Goal: Task Accomplishment & Management: Manage account settings

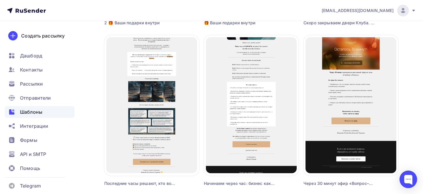
scroll to position [361, 0]
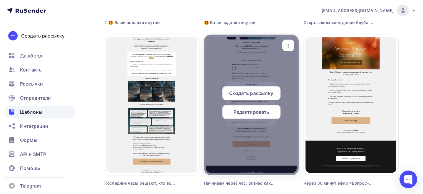
click at [288, 44] on icon "button" at bounding box center [287, 45] width 7 height 7
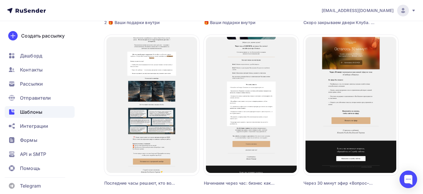
click at [300, 140] on div "Создать шаблон в конструкторе Создать шаблон в HTML редакторе Создать рассылку …" at bounding box center [251, 117] width 294 height 809
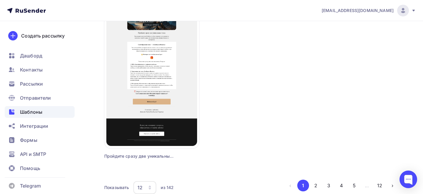
scroll to position [741, 0]
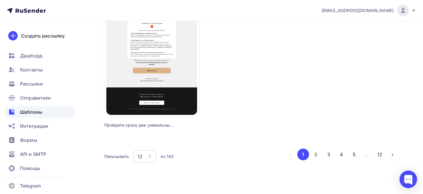
click at [322, 152] on li "3" at bounding box center [327, 155] width 13 height 12
click at [316, 153] on button "2" at bounding box center [316, 155] width 12 height 12
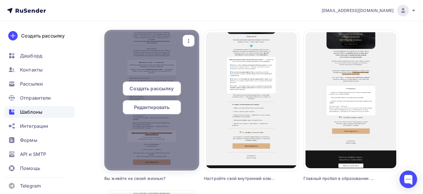
scroll to position [523, 0]
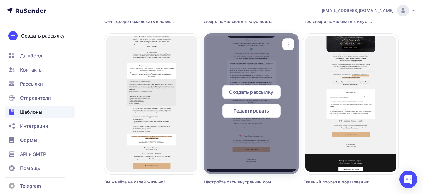
click at [288, 43] on icon "button" at bounding box center [287, 45] width 1 height 4
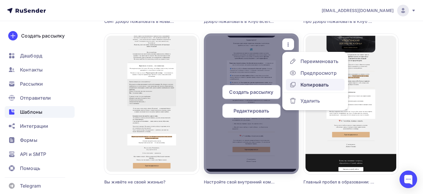
click at [307, 84] on div "Копировать" at bounding box center [314, 84] width 28 height 7
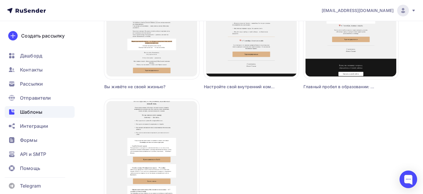
scroll to position [741, 0]
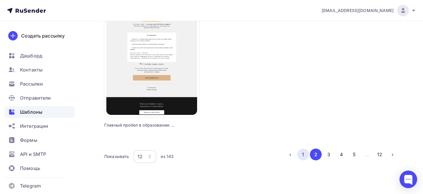
click at [304, 156] on button "1" at bounding box center [303, 155] width 12 height 12
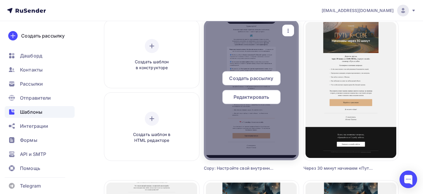
scroll to position [42, 0]
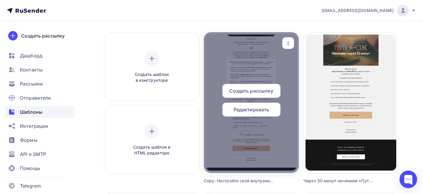
click at [291, 42] on icon "button" at bounding box center [287, 43] width 7 height 7
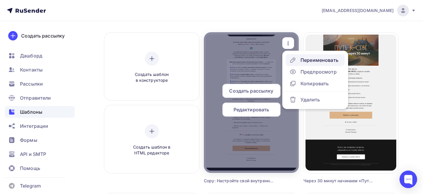
click at [305, 60] on div "Переименовать" at bounding box center [319, 60] width 38 height 7
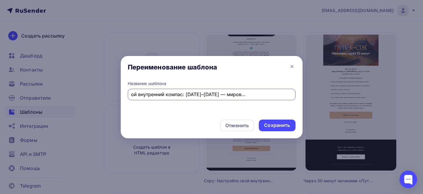
scroll to position [0, 0]
click at [221, 96] on input "Copy: Настройте свой внутренний компас: [DATE]–[DATE] — мировоззренческий семин…" at bounding box center [211, 94] width 161 height 7
paste input "Тема: [DATE] начинается новая жизнь. Или не начинается. Решать вам."
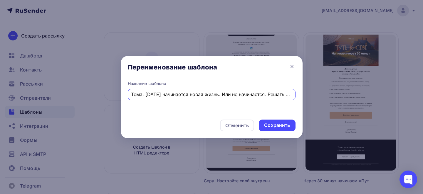
scroll to position [0, 5]
type input "Тема: [DATE] начинается новая жизнь. Или не начинается. Решать вам."
click at [292, 129] on div "Сохранить" at bounding box center [277, 126] width 36 height 12
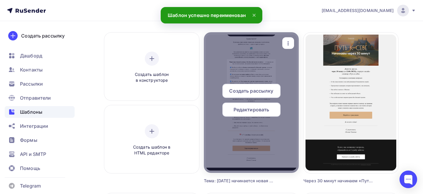
click at [264, 115] on div "Редактировать" at bounding box center [251, 110] width 58 height 14
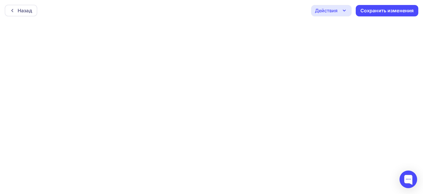
click at [240, 21] on div "Назад Действия Отправить тестовое письмо Предпросмотр Выйти без сохранения Сохр…" at bounding box center [211, 10] width 423 height 21
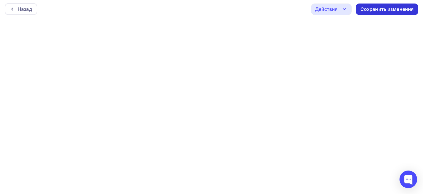
click at [389, 8] on div "Сохранить изменения" at bounding box center [386, 9] width 53 height 7
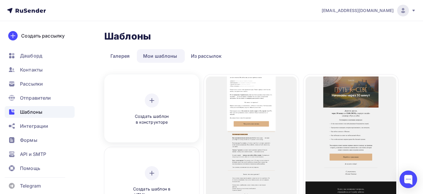
scroll to position [10, 0]
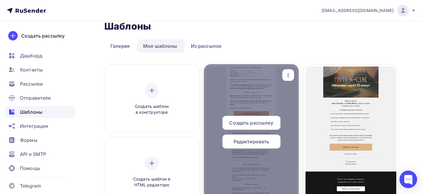
click at [268, 101] on div at bounding box center [251, 134] width 95 height 141
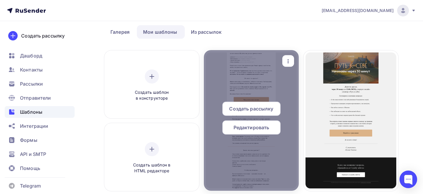
click at [257, 127] on span "Редактировать" at bounding box center [251, 127] width 36 height 7
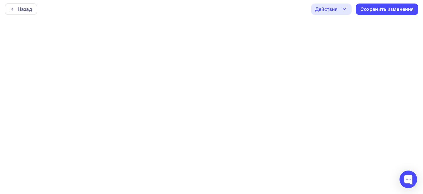
scroll to position [1, 0]
